Goal: Information Seeking & Learning: Learn about a topic

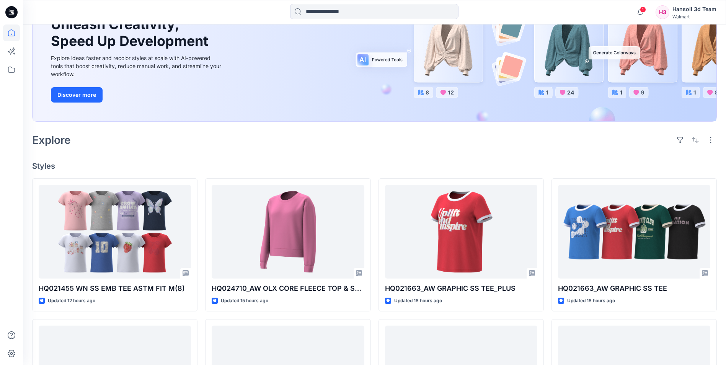
scroll to position [115, 0]
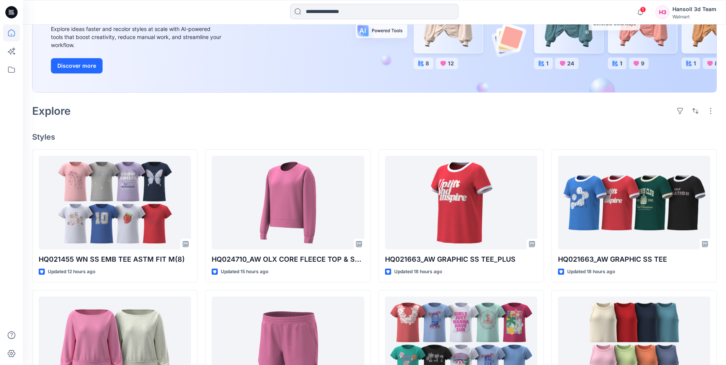
click at [537, 136] on h4 "Styles" at bounding box center [374, 136] width 685 height 9
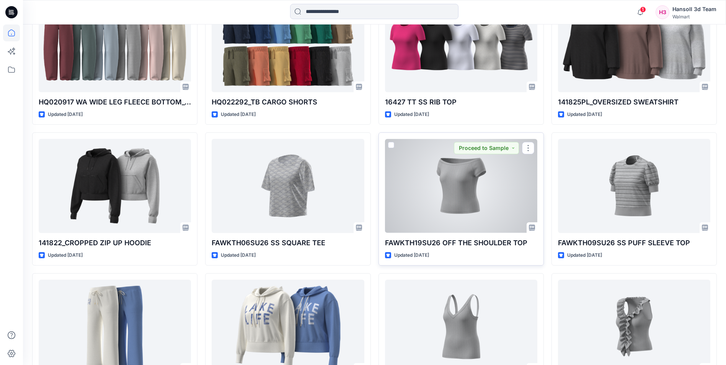
scroll to position [3999, 0]
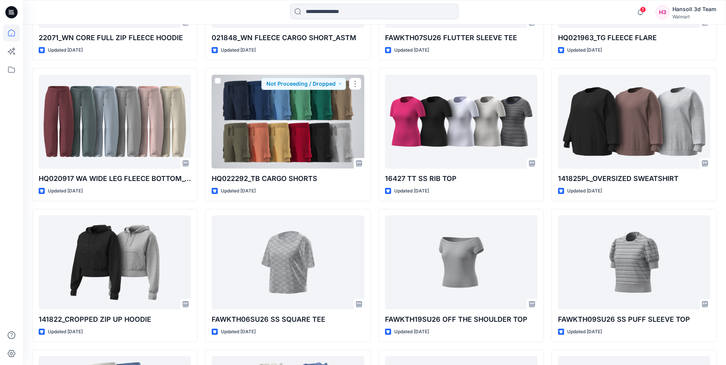
click at [292, 110] on div at bounding box center [288, 122] width 152 height 94
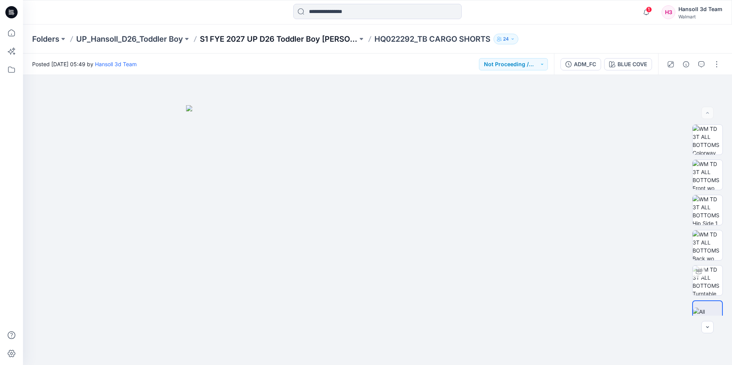
click at [267, 39] on p "S1 FYE 2027 UP D26 Toddler Boy [PERSON_NAME]" at bounding box center [279, 39] width 158 height 11
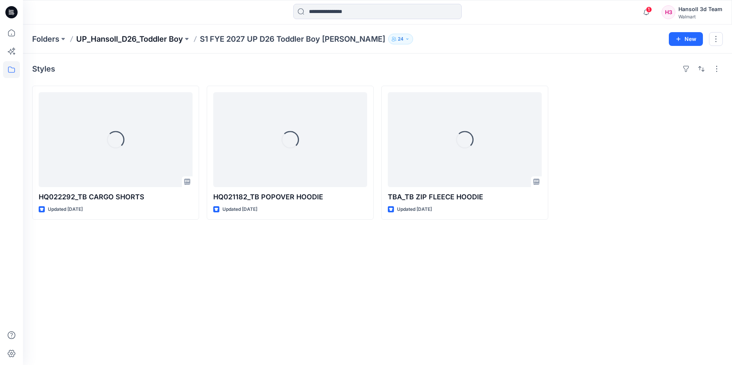
click at [159, 41] on p "UP_Hansoll_D26_Toddler Boy" at bounding box center [129, 39] width 107 height 11
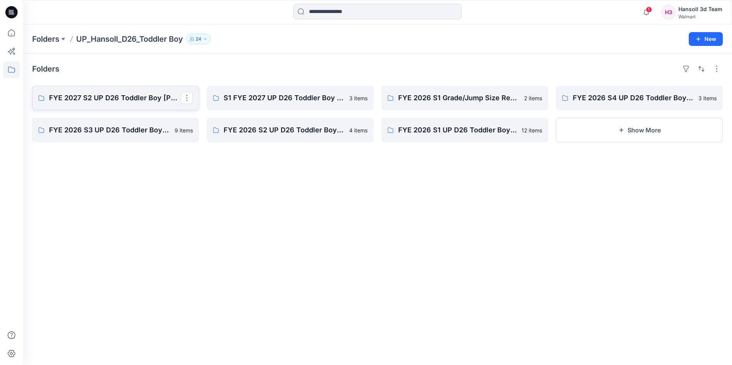
click at [128, 106] on link "FYE 2027 S2 UP D26 Toddler Boy [PERSON_NAME]" at bounding box center [115, 98] width 167 height 24
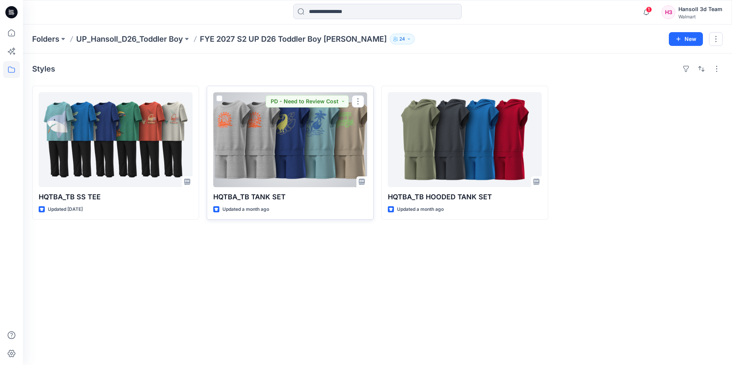
click at [330, 139] on div at bounding box center [290, 139] width 154 height 95
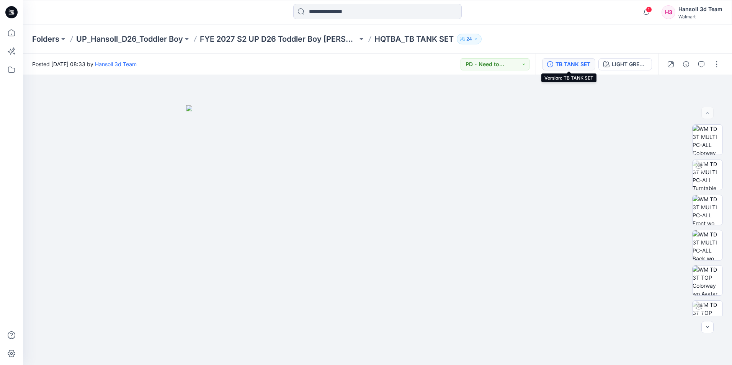
click at [569, 65] on div "TB TANK SET" at bounding box center [572, 64] width 35 height 8
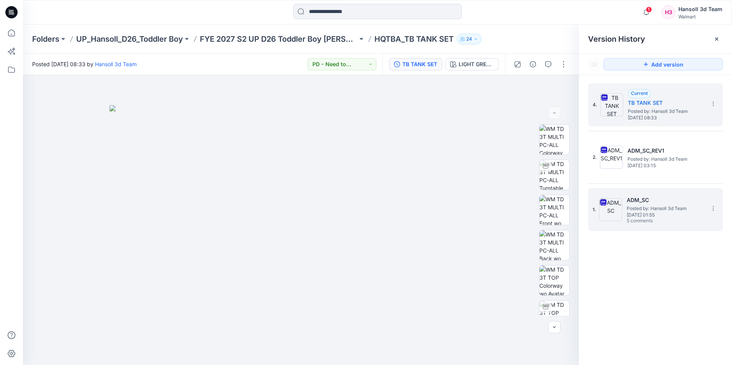
click at [644, 192] on div "1. ADM_SC Posted by: [PERSON_NAME] 3d Team [DATE] 01:55 5 comments" at bounding box center [650, 209] width 115 height 37
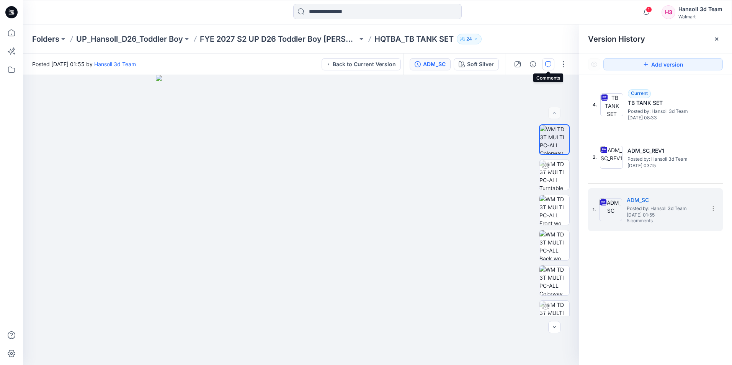
click at [553, 65] on button "button" at bounding box center [548, 64] width 12 height 12
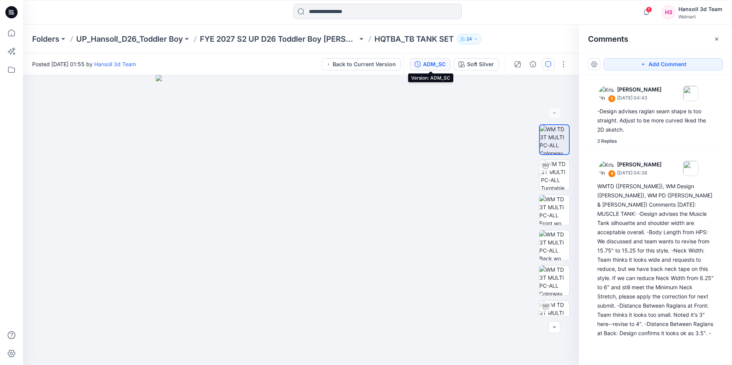
click at [437, 64] on div "ADM_SC" at bounding box center [434, 64] width 23 height 8
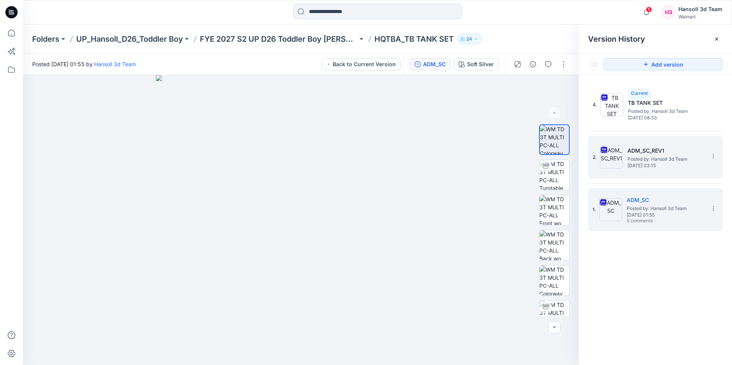
click at [643, 150] on h5 "ADM_SC_REV1" at bounding box center [665, 150] width 77 height 9
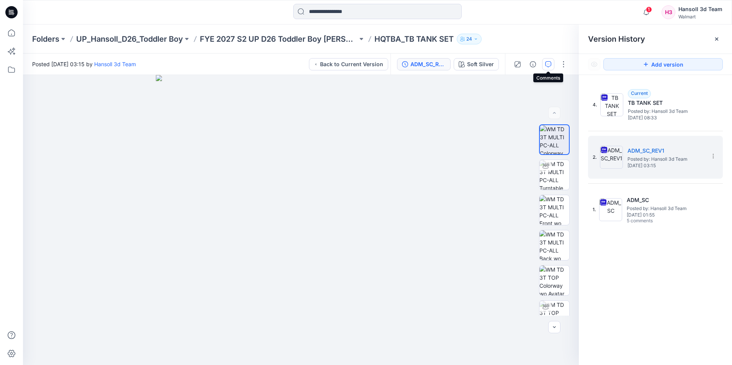
click at [549, 66] on icon "button" at bounding box center [548, 64] width 6 height 6
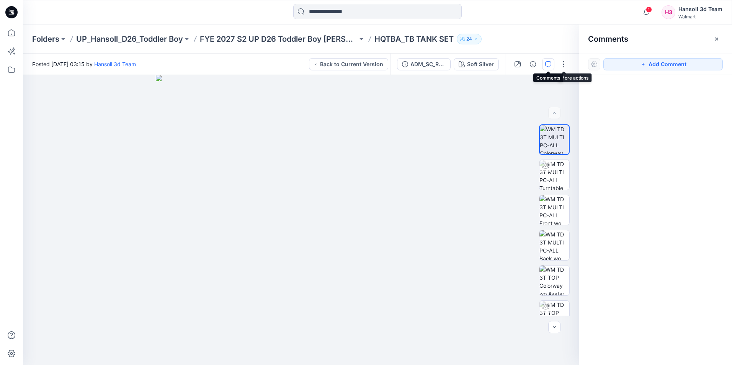
click at [551, 67] on button "button" at bounding box center [548, 64] width 12 height 12
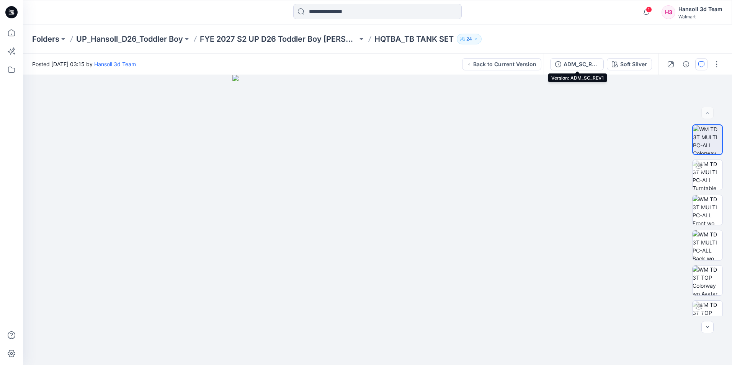
click at [551, 67] on button "ADM_SC_REV1" at bounding box center [577, 64] width 54 height 12
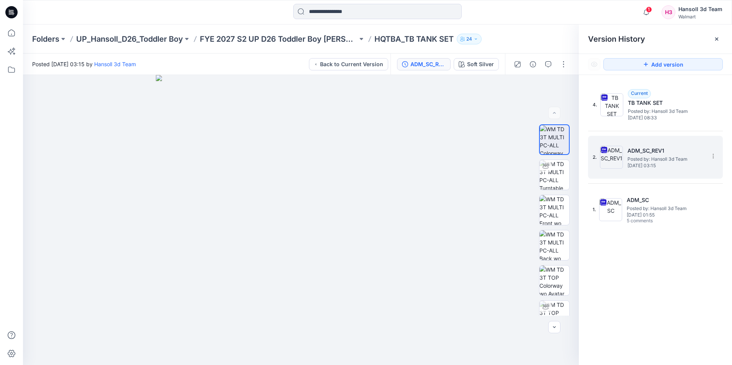
click at [659, 155] on span "Posted by: Hansoll 3d Team" at bounding box center [665, 159] width 77 height 8
click at [550, 65] on icon "button" at bounding box center [548, 64] width 6 height 6
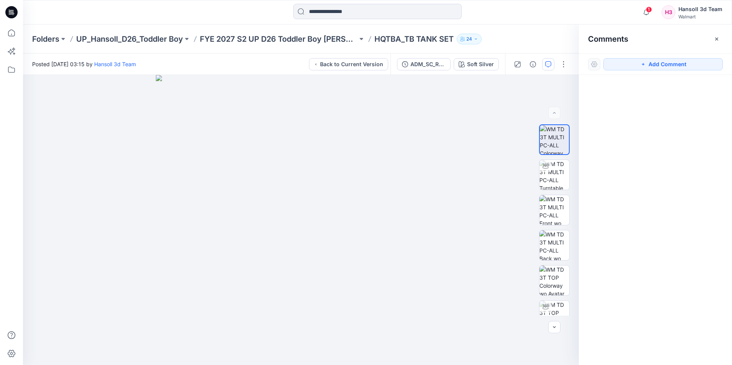
click at [550, 65] on icon "button" at bounding box center [548, 64] width 6 height 6
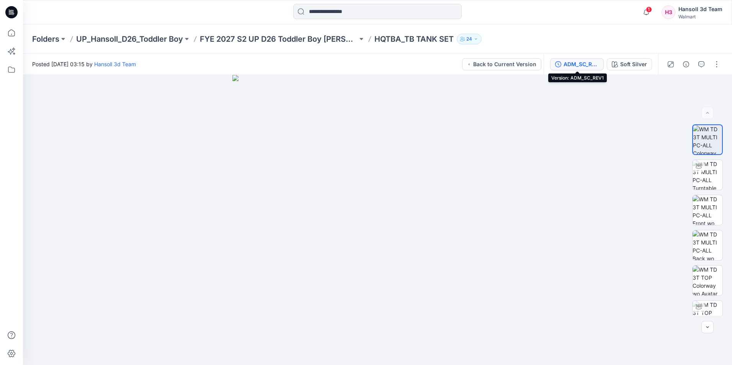
click at [581, 60] on div "ADM_SC_REV1" at bounding box center [580, 64] width 35 height 8
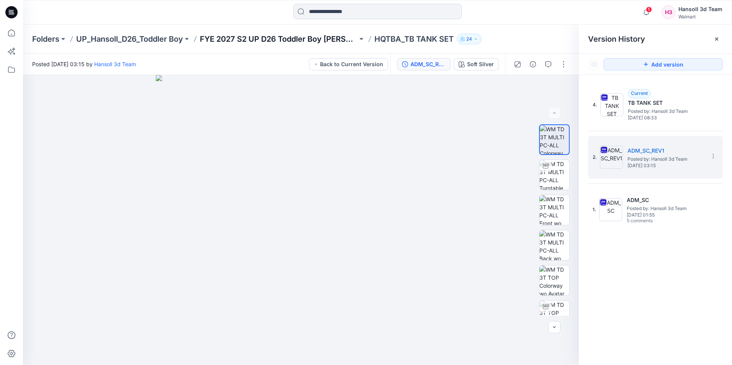
click at [280, 36] on p "FYE 2027 S2 UP D26 Toddler Boy [PERSON_NAME]" at bounding box center [279, 39] width 158 height 11
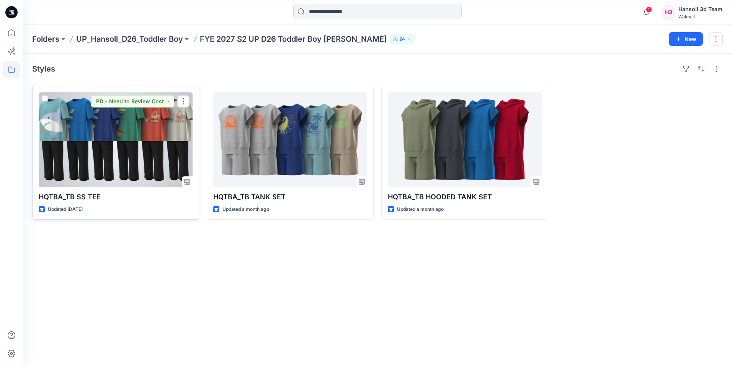
click at [98, 156] on div at bounding box center [116, 139] width 154 height 95
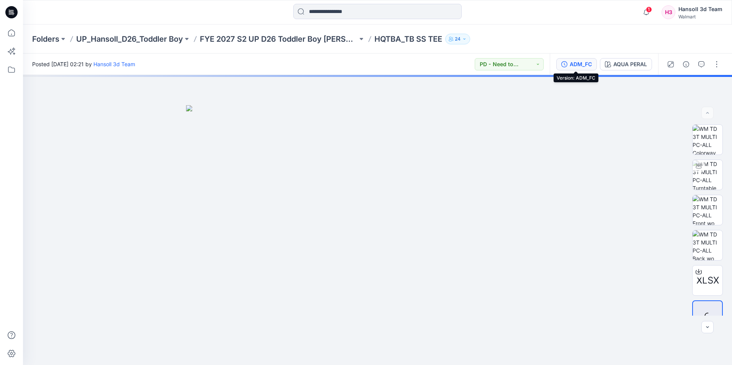
click at [570, 63] on div "ADM_FC" at bounding box center [581, 64] width 22 height 8
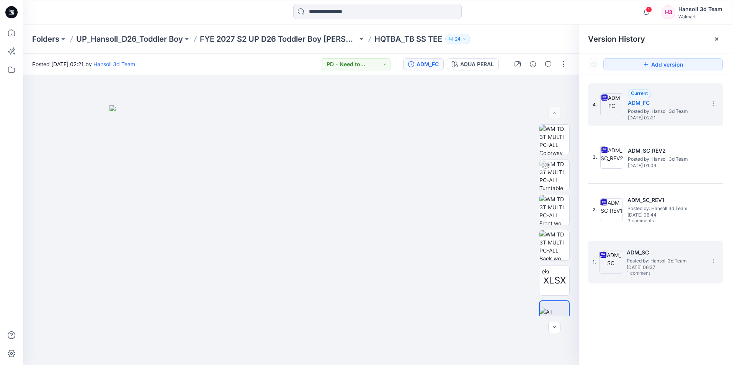
click at [641, 269] on span "[DATE] 06:37" at bounding box center [665, 267] width 77 height 5
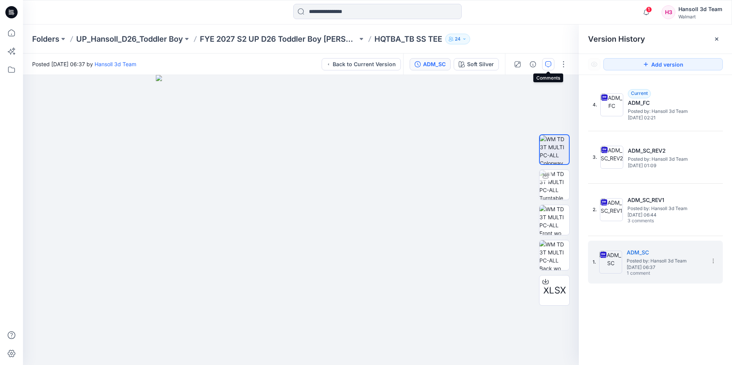
click at [550, 69] on button "button" at bounding box center [548, 64] width 12 height 12
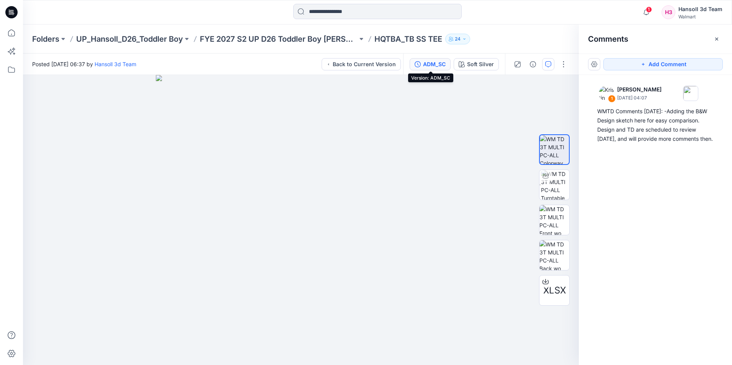
click at [424, 64] on div "ADM_SC" at bounding box center [434, 64] width 23 height 8
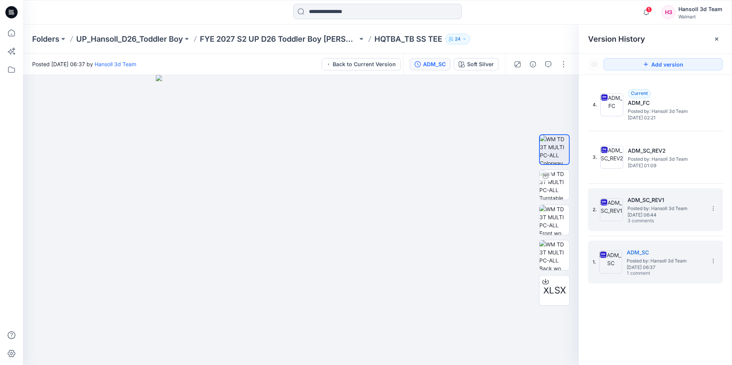
click at [674, 211] on span "Posted by: Hansoll 3d Team" at bounding box center [665, 209] width 77 height 8
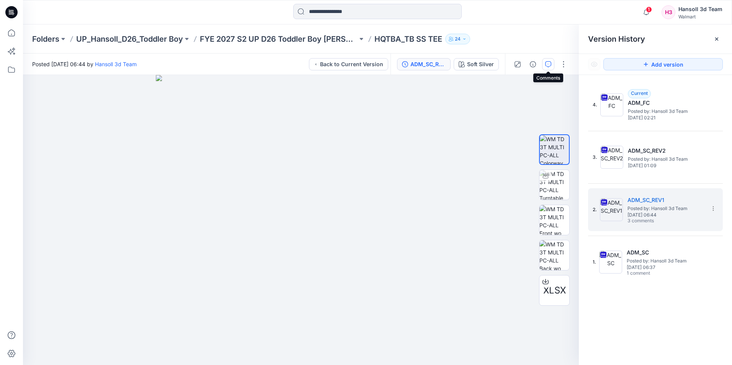
click at [546, 62] on icon "button" at bounding box center [548, 64] width 6 height 6
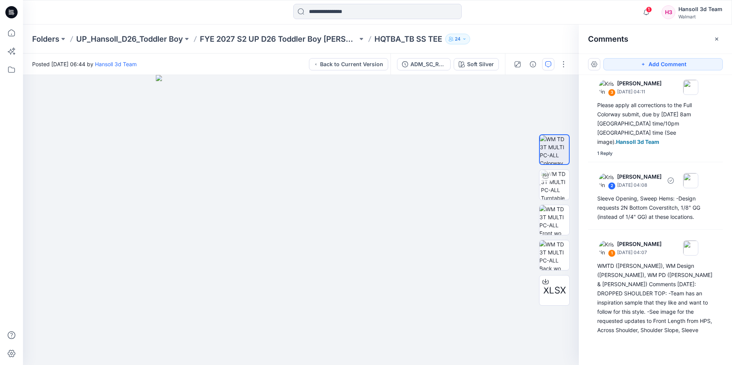
scroll to position [12, 0]
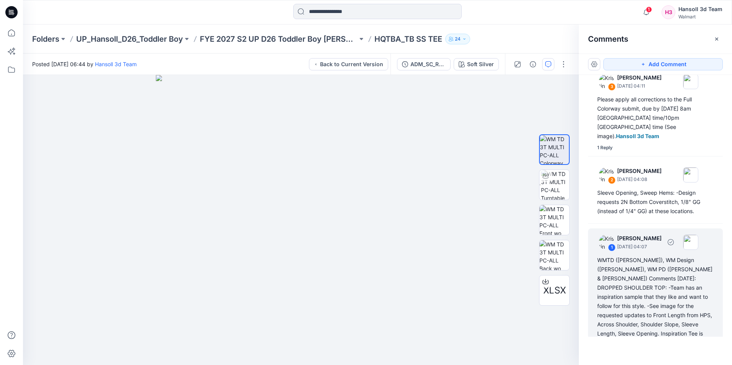
click at [665, 286] on div "WMTD ([PERSON_NAME]), WM Design ([PERSON_NAME]), WM PD ([PERSON_NAME] & [PERSON…" at bounding box center [655, 302] width 116 height 92
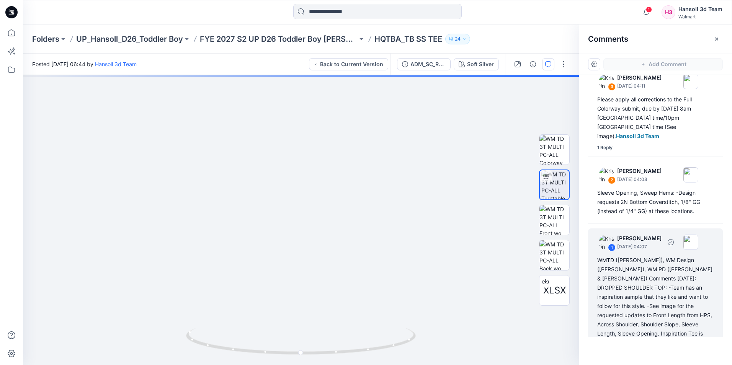
click at [609, 244] on div "1" at bounding box center [612, 248] width 8 height 8
click at [612, 244] on div "1" at bounding box center [612, 248] width 8 height 8
click at [637, 287] on div "WMTD ([PERSON_NAME]), WM Design ([PERSON_NAME]), WM PD ([PERSON_NAME] & [PERSON…" at bounding box center [655, 302] width 116 height 92
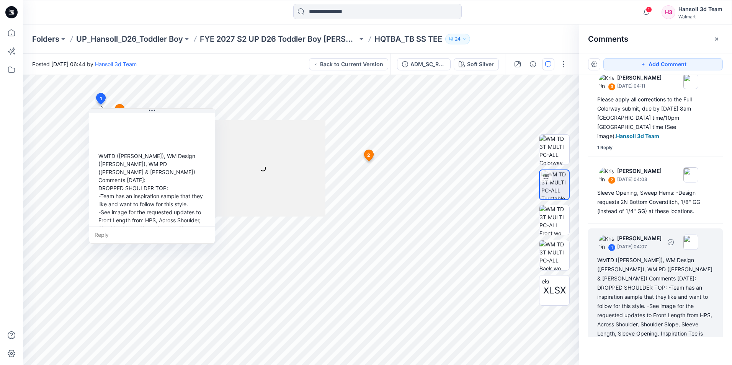
click at [637, 286] on div "WMTD ([PERSON_NAME]), WM Design ([PERSON_NAME]), WM PD ([PERSON_NAME] & [PERSON…" at bounding box center [655, 302] width 116 height 92
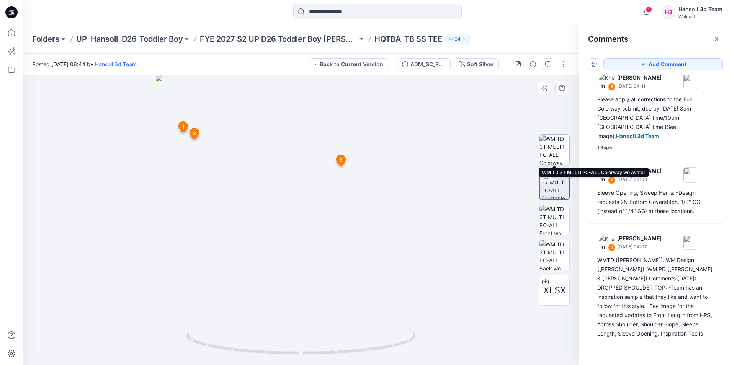
click at [554, 151] on img at bounding box center [554, 150] width 30 height 30
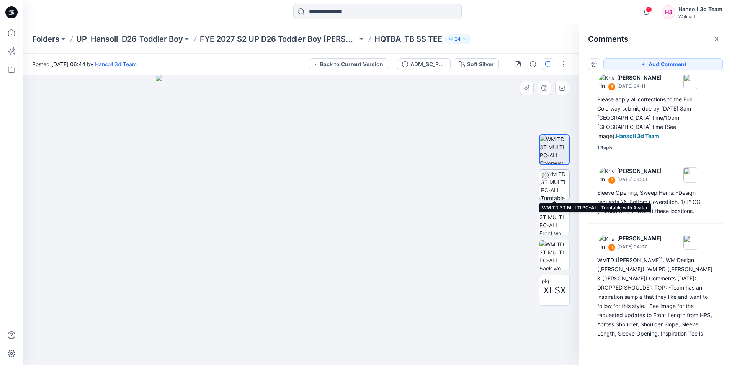
click at [560, 180] on img at bounding box center [555, 185] width 28 height 30
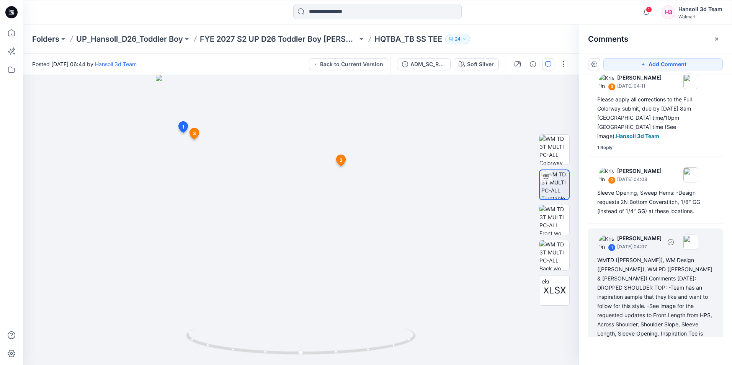
click at [645, 297] on div "WMTD ([PERSON_NAME]), WM Design ([PERSON_NAME]), WM PD ([PERSON_NAME] & [PERSON…" at bounding box center [655, 302] width 116 height 92
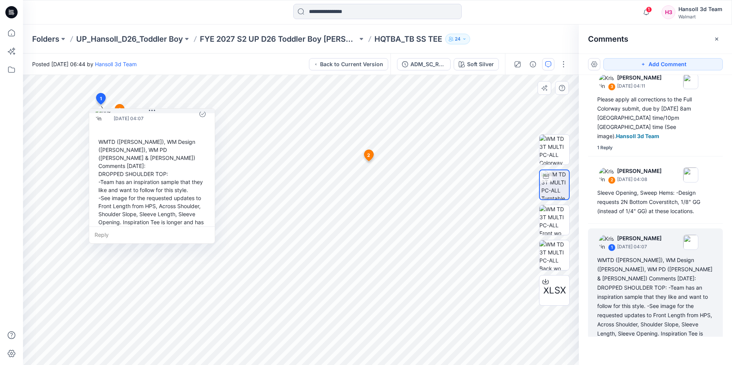
scroll to position [21, 0]
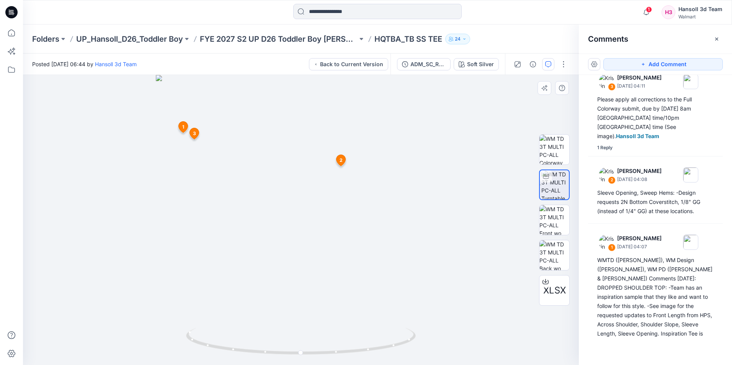
drag, startPoint x: 330, startPoint y: 184, endPoint x: 402, endPoint y: 180, distance: 72.1
click at [330, 183] on img at bounding box center [301, 220] width 290 height 290
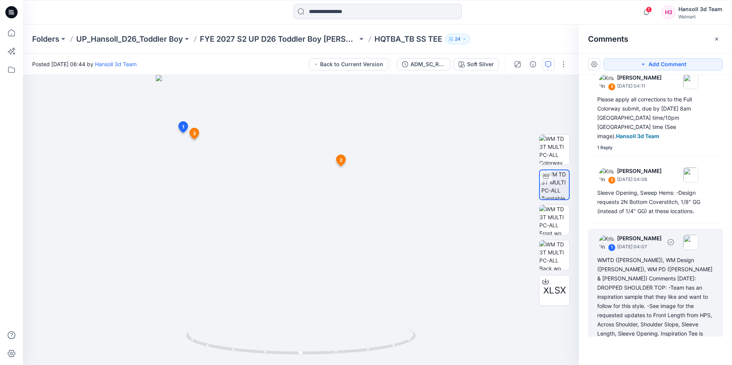
click at [661, 288] on div "WMTD ([PERSON_NAME]), WM Design ([PERSON_NAME]), WM PD ([PERSON_NAME] & [PERSON…" at bounding box center [655, 302] width 116 height 92
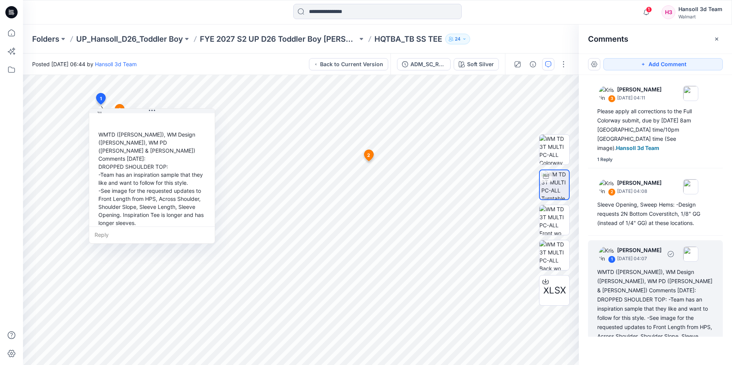
scroll to position [12, 0]
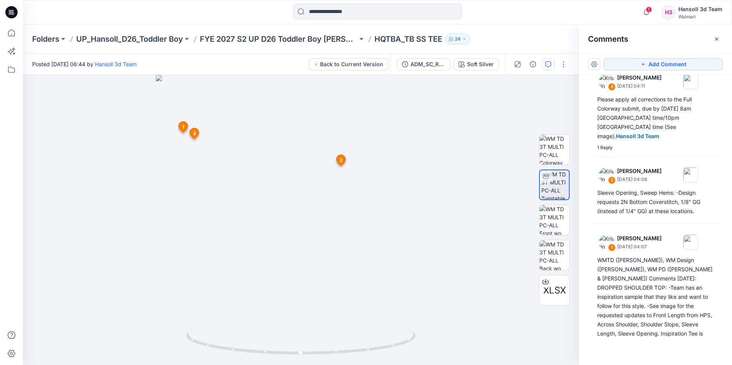
click at [603, 357] on div "Add Comment 3 [PERSON_NAME] [DATE] 04:11 Please apply all corrections to the Fu…" at bounding box center [655, 210] width 153 height 312
